Goal: Task Accomplishment & Management: Complete application form

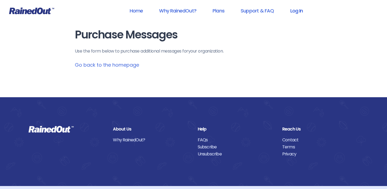
click at [297, 9] on link "Log In" at bounding box center [296, 11] width 27 height 12
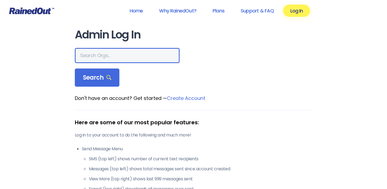
click at [116, 57] on input "text" at bounding box center [127, 55] width 105 height 15
click at [109, 59] on input "text" at bounding box center [127, 55] width 105 height 15
type input "abyssini"
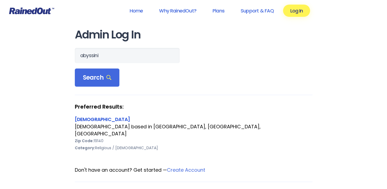
click at [96, 119] on link "[DEMOGRAPHIC_DATA]" at bounding box center [102, 119] width 55 height 7
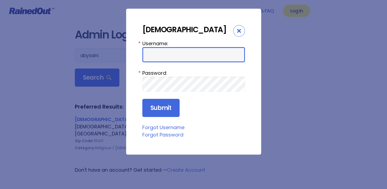
click at [160, 62] on input "Username:" at bounding box center [193, 54] width 103 height 15
click at [181, 62] on input "Username:" at bounding box center [193, 54] width 103 height 15
type input "abyssini4210"
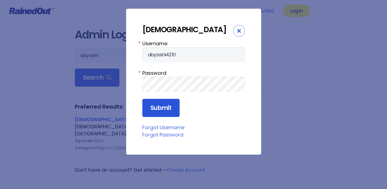
click at [158, 116] on input "Submit" at bounding box center [160, 108] width 37 height 18
